Goal: Obtain resource: Download file/media

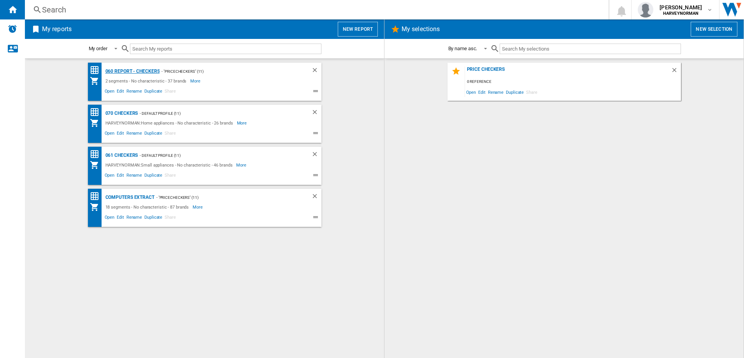
click at [140, 69] on div "060 report - Checkers" at bounding box center [132, 72] width 56 height 10
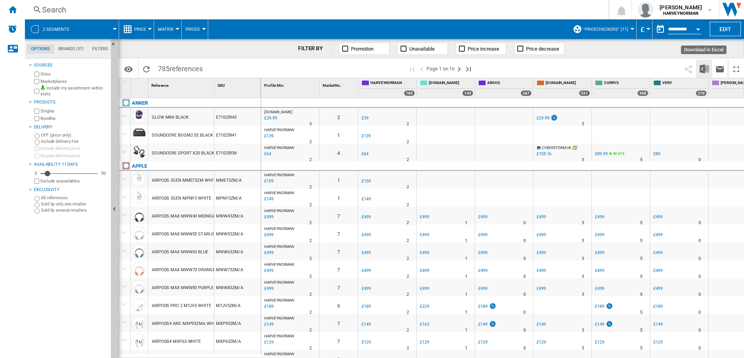
click at [702, 67] on img "Download in Excel" at bounding box center [704, 68] width 9 height 9
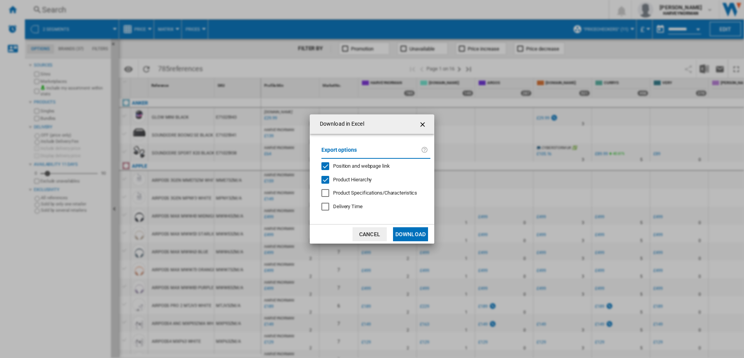
click at [409, 233] on button "Download" at bounding box center [410, 234] width 35 height 14
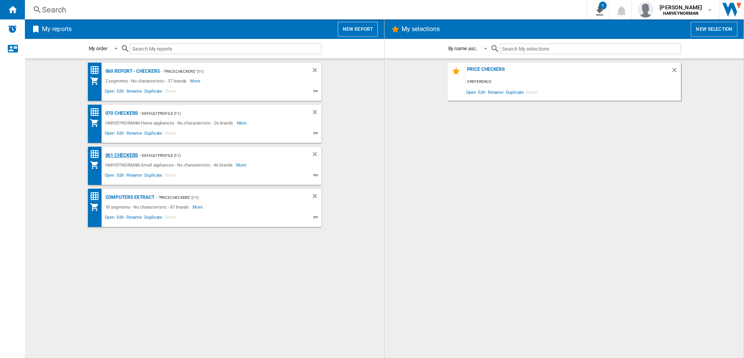
click at [117, 155] on div "061 Checkers" at bounding box center [121, 156] width 35 height 10
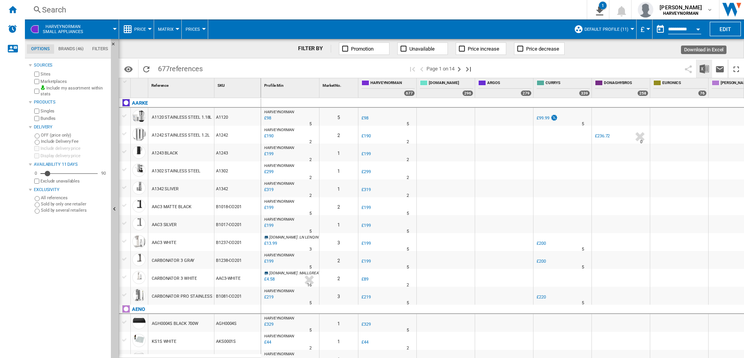
click at [704, 72] on img "Download in Excel" at bounding box center [704, 68] width 9 height 9
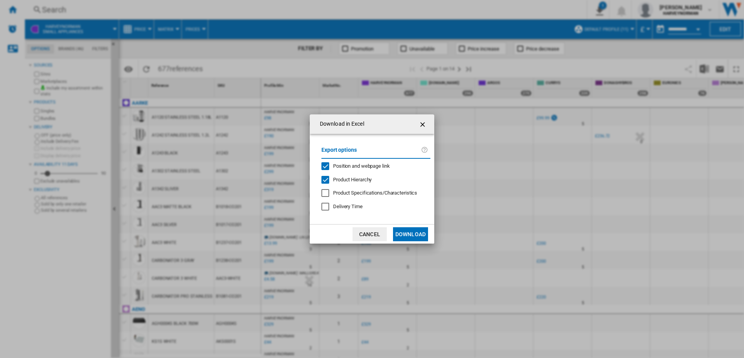
click at [408, 233] on button "Download" at bounding box center [410, 234] width 35 height 14
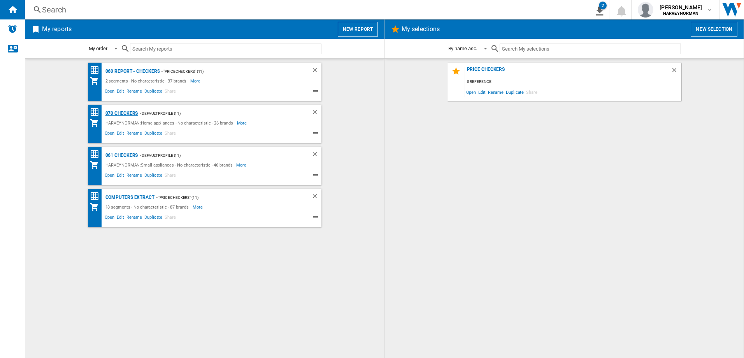
click at [128, 111] on div "070 Checkers" at bounding box center [121, 114] width 35 height 10
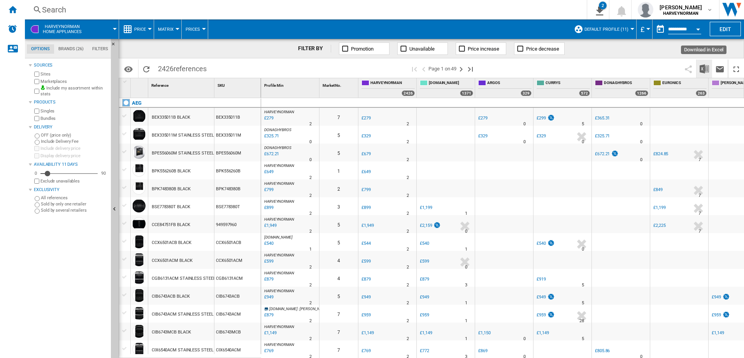
click at [702, 68] on img "Download in Excel" at bounding box center [704, 68] width 9 height 9
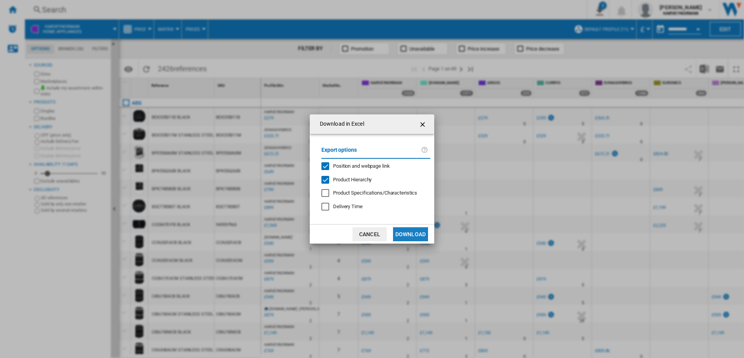
click at [412, 236] on button "Download" at bounding box center [410, 234] width 35 height 14
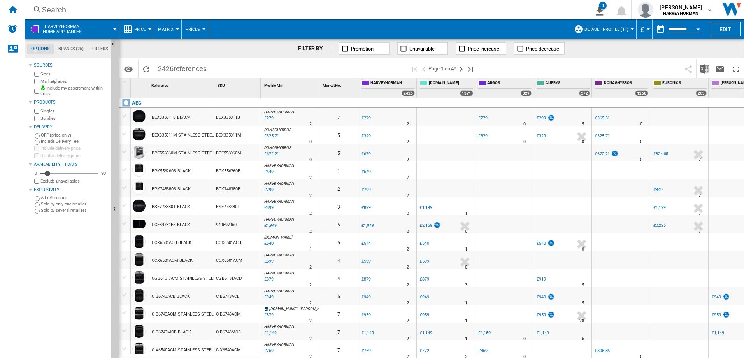
click at [508, 7] on div "Search" at bounding box center [304, 9] width 525 height 11
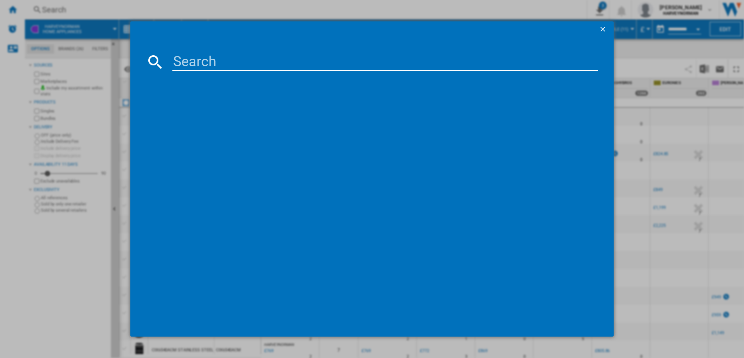
click at [606, 30] on ng-md-icon "getI18NText('BUTTONS.CLOSE_DIALOG')" at bounding box center [603, 29] width 9 height 9
